Goal: Task Accomplishment & Management: Use online tool/utility

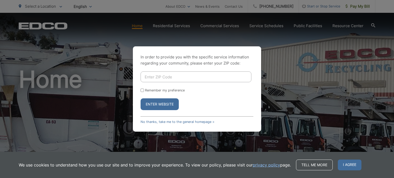
click at [158, 75] on input "Enter ZIP Code" at bounding box center [196, 77] width 111 height 11
type input "92069"
click at [141, 99] on button "Enter Website" at bounding box center [160, 105] width 38 height 12
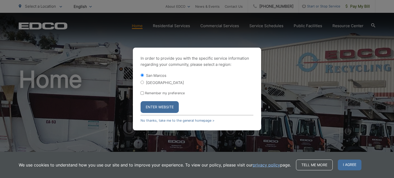
click at [163, 108] on button "Enter Website" at bounding box center [160, 107] width 38 height 12
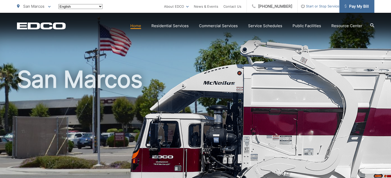
click at [354, 8] on span "Pay My Bill" at bounding box center [356, 6] width 24 height 6
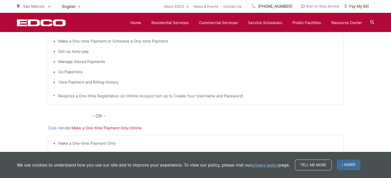
scroll to position [77, 0]
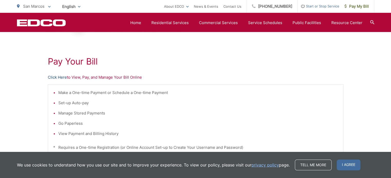
click at [58, 77] on link "Click Here" at bounding box center [57, 77] width 19 height 6
